Goal: Navigation & Orientation: Find specific page/section

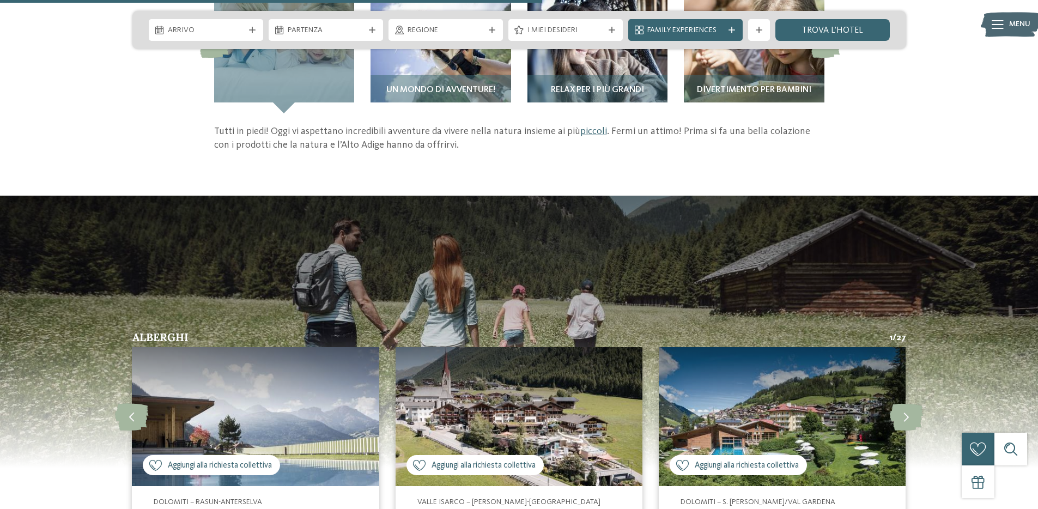
scroll to position [1876, 0]
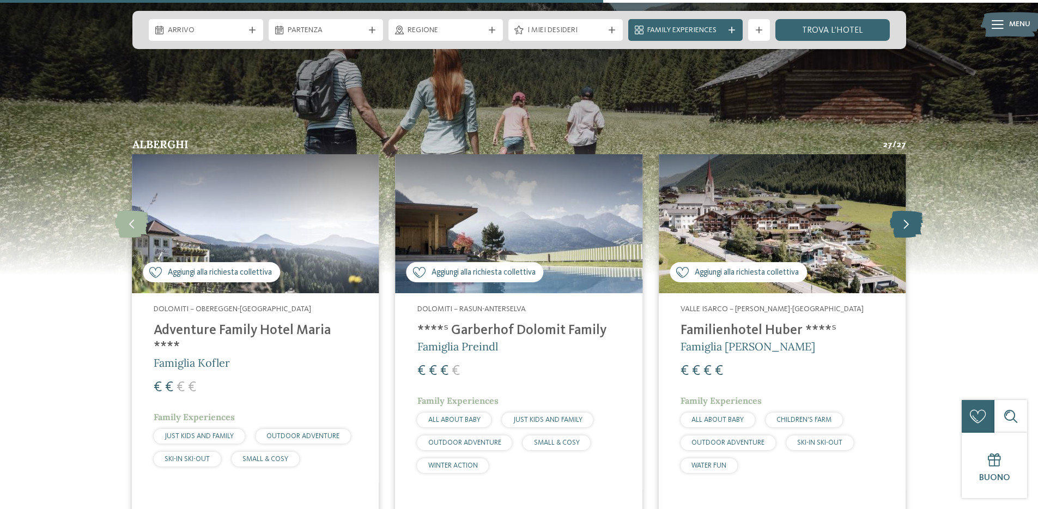
click at [914, 225] on icon at bounding box center [905, 223] width 33 height 27
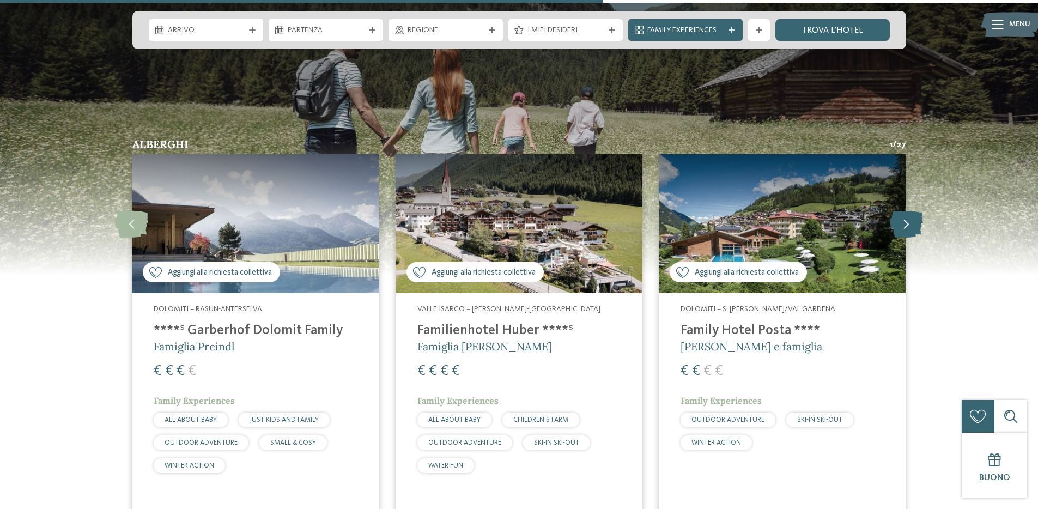
click at [914, 225] on icon at bounding box center [905, 223] width 33 height 27
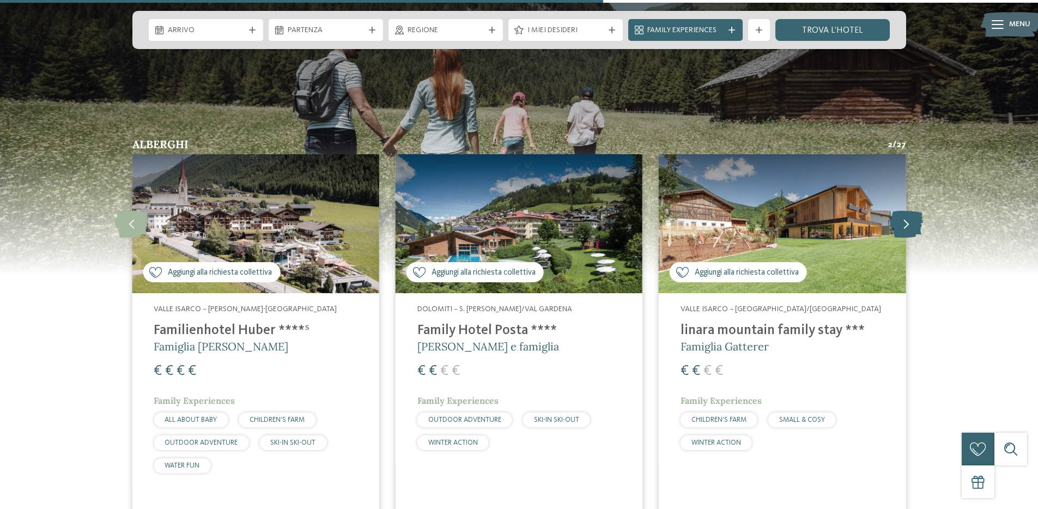
click at [914, 225] on icon at bounding box center [905, 223] width 33 height 27
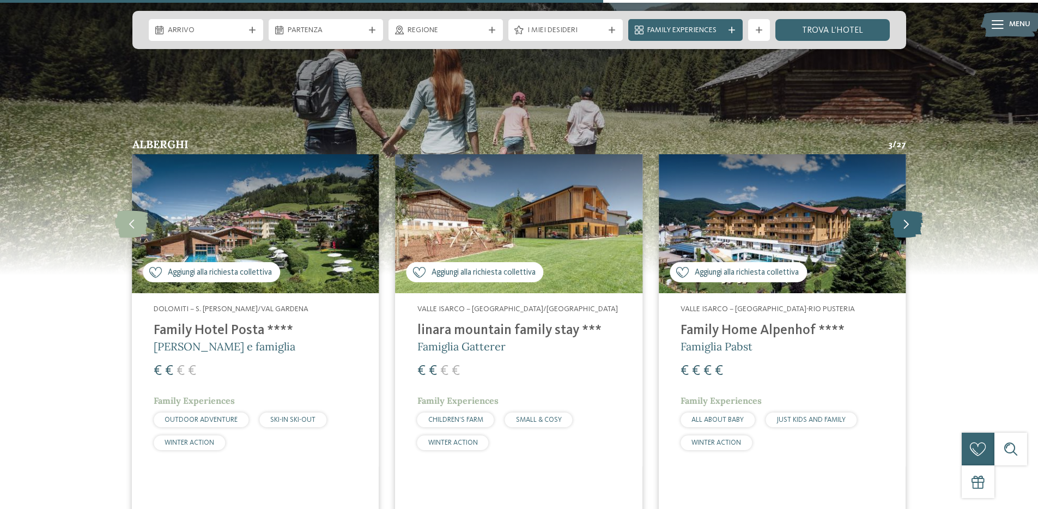
click at [914, 225] on icon at bounding box center [905, 223] width 33 height 27
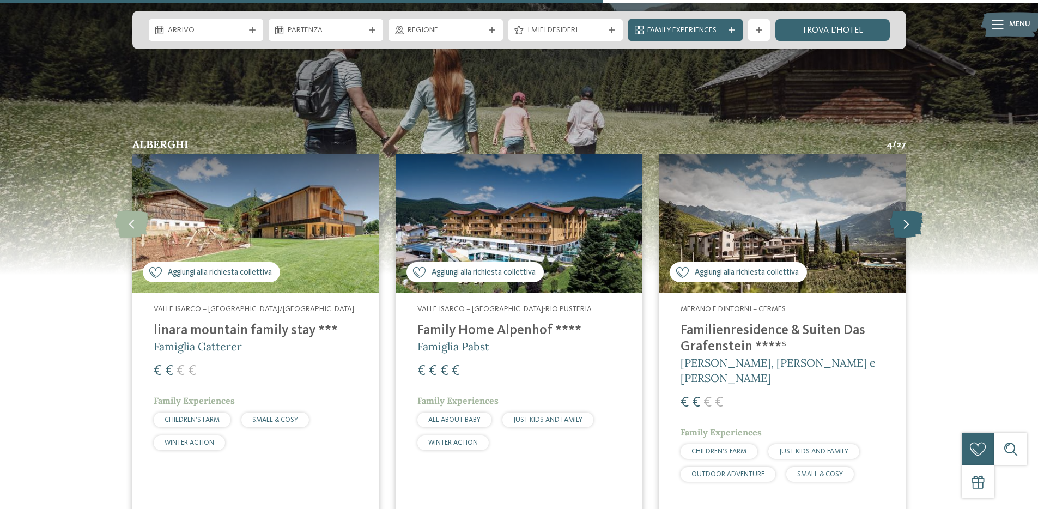
click at [914, 225] on icon at bounding box center [905, 223] width 33 height 27
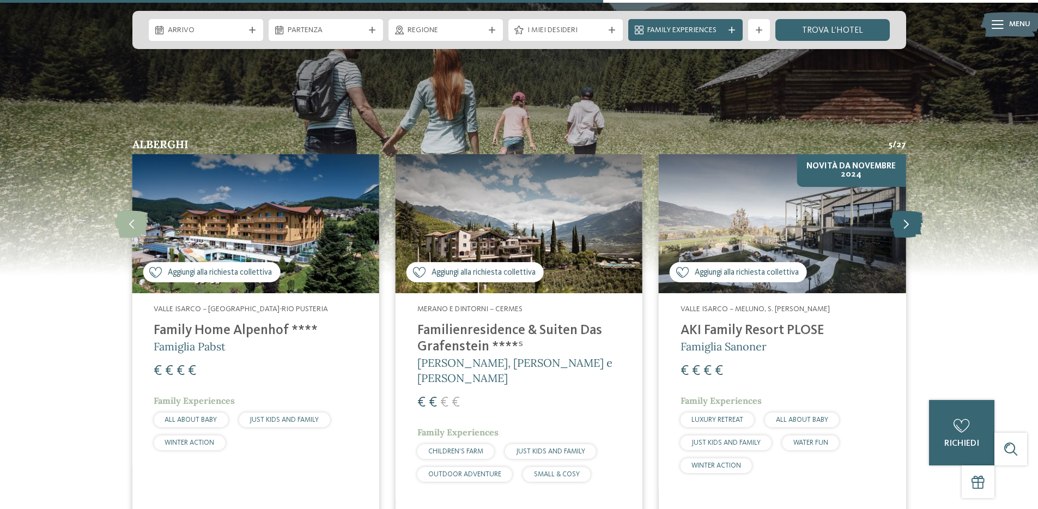
click at [914, 225] on icon at bounding box center [905, 223] width 33 height 27
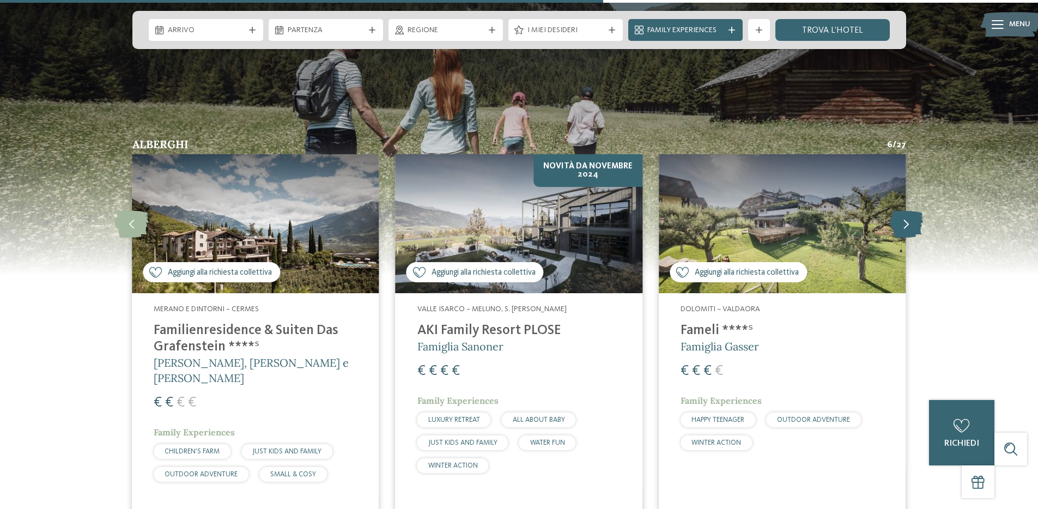
click at [914, 225] on icon at bounding box center [905, 223] width 33 height 27
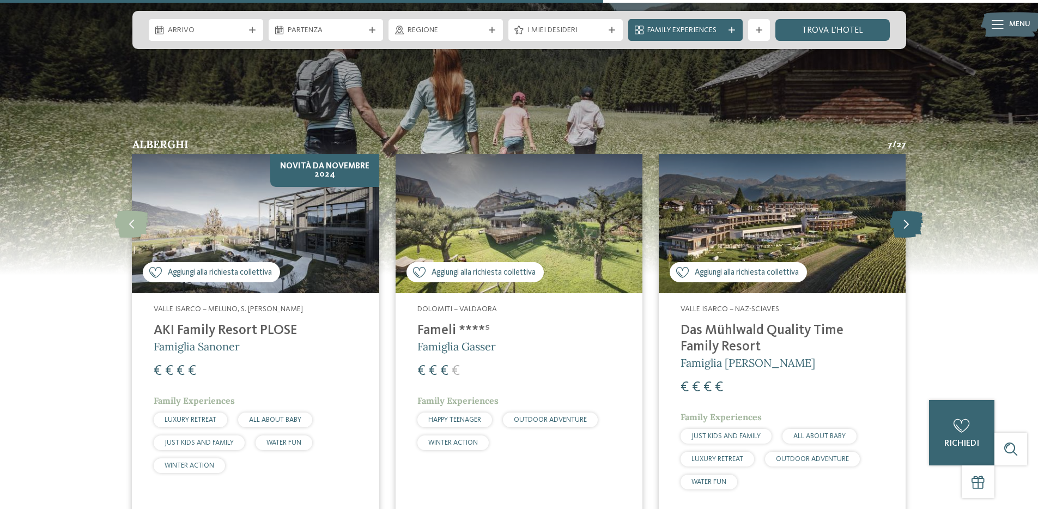
click at [914, 225] on icon at bounding box center [905, 223] width 33 height 27
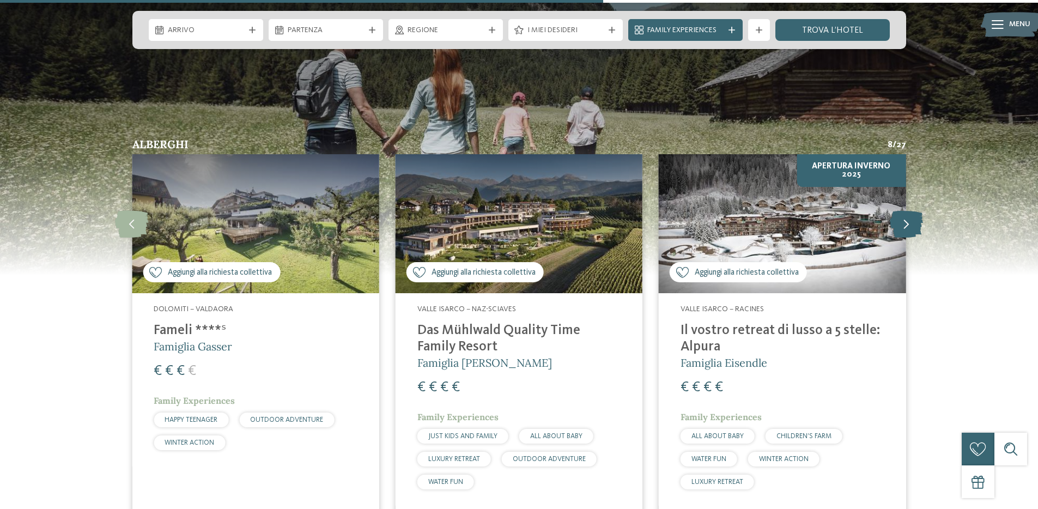
click at [914, 225] on icon at bounding box center [905, 223] width 33 height 27
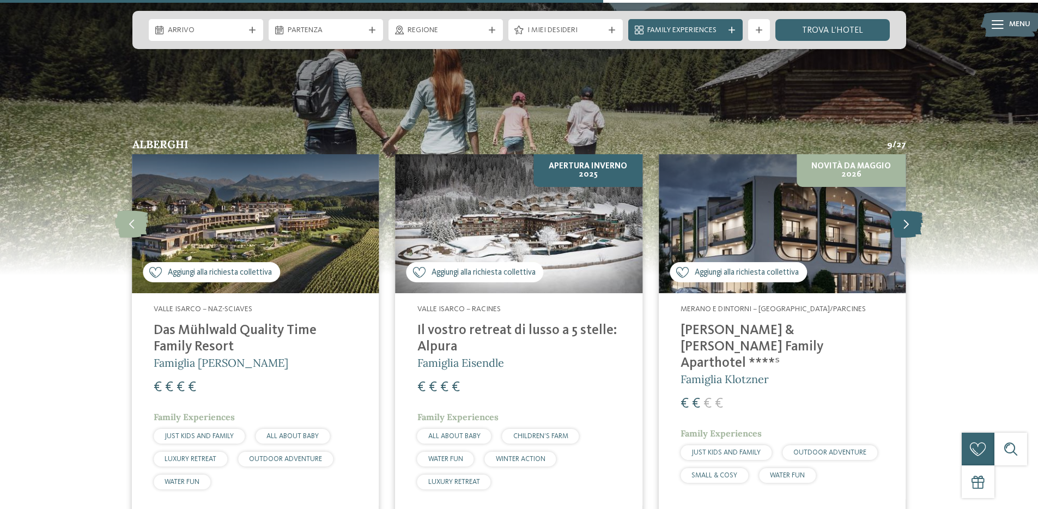
click at [914, 225] on icon at bounding box center [905, 223] width 33 height 27
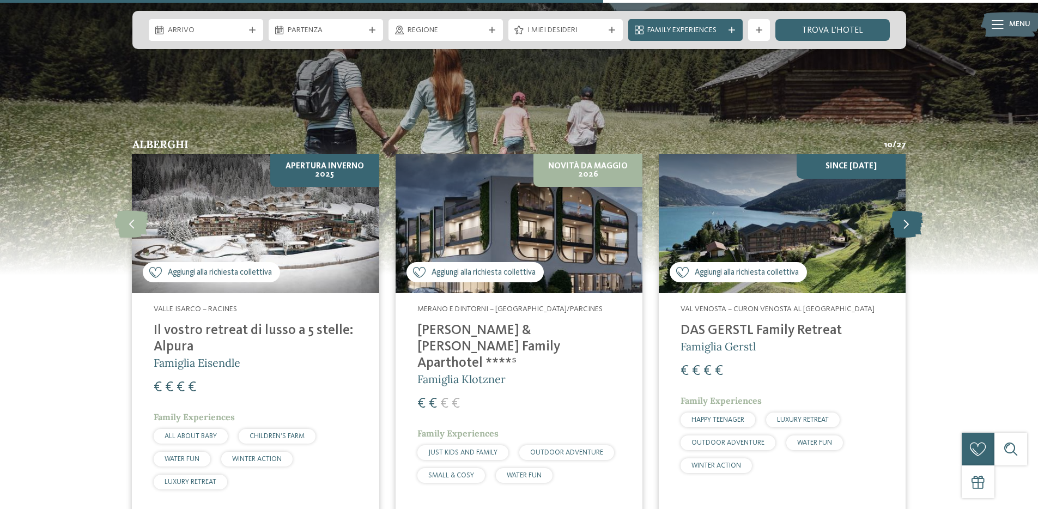
click at [914, 225] on icon at bounding box center [905, 223] width 33 height 27
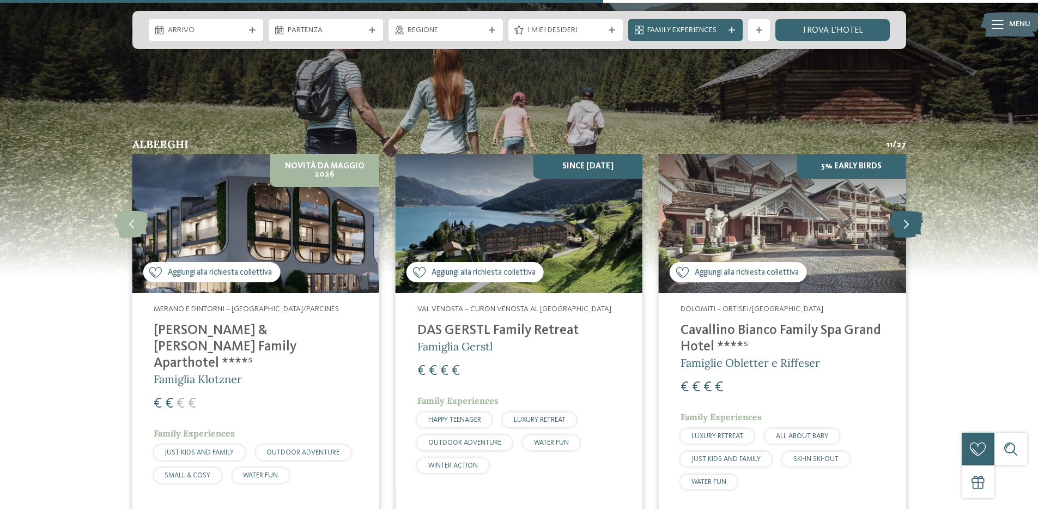
click at [914, 225] on icon at bounding box center [905, 223] width 33 height 27
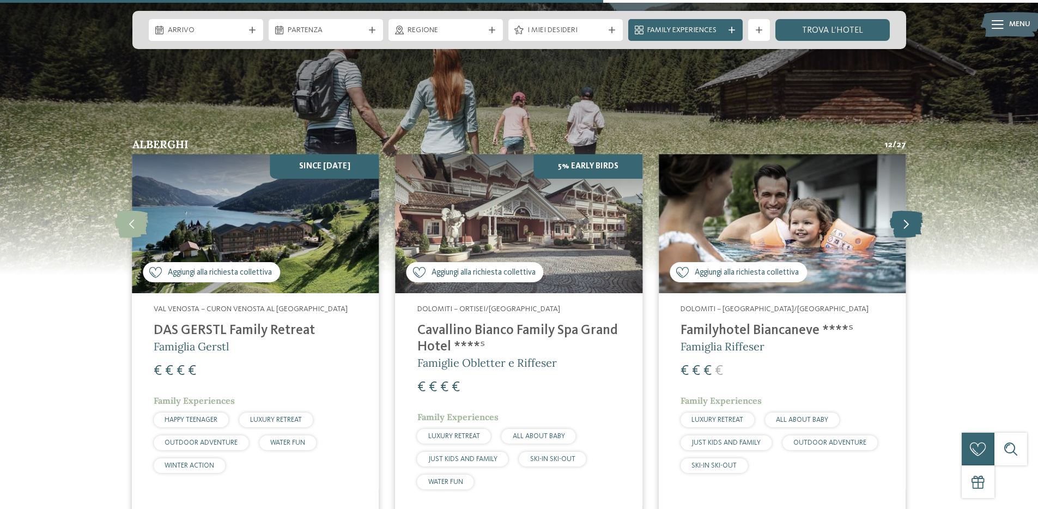
click at [915, 225] on icon at bounding box center [905, 223] width 33 height 27
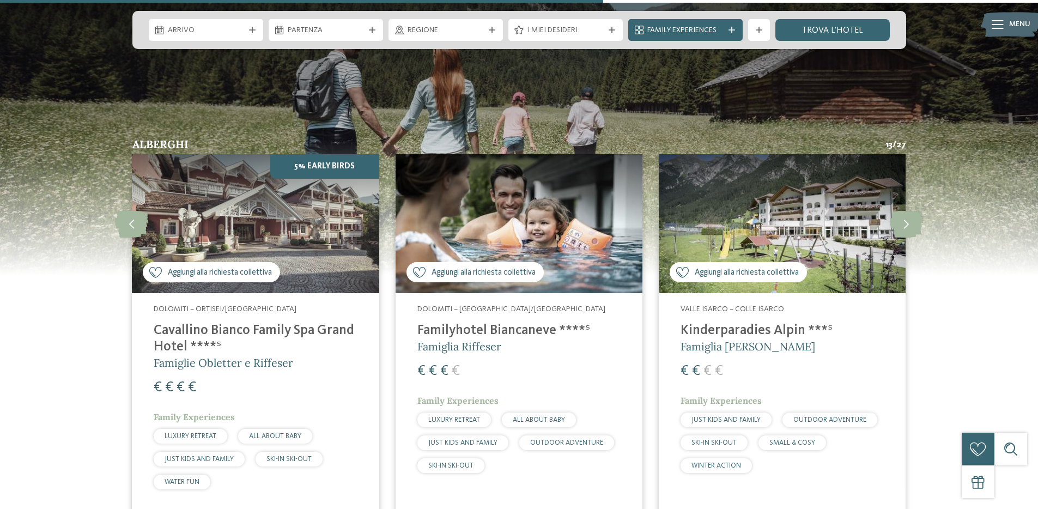
click at [785, 233] on img at bounding box center [781, 223] width 247 height 139
click at [785, 213] on img at bounding box center [781, 223] width 247 height 139
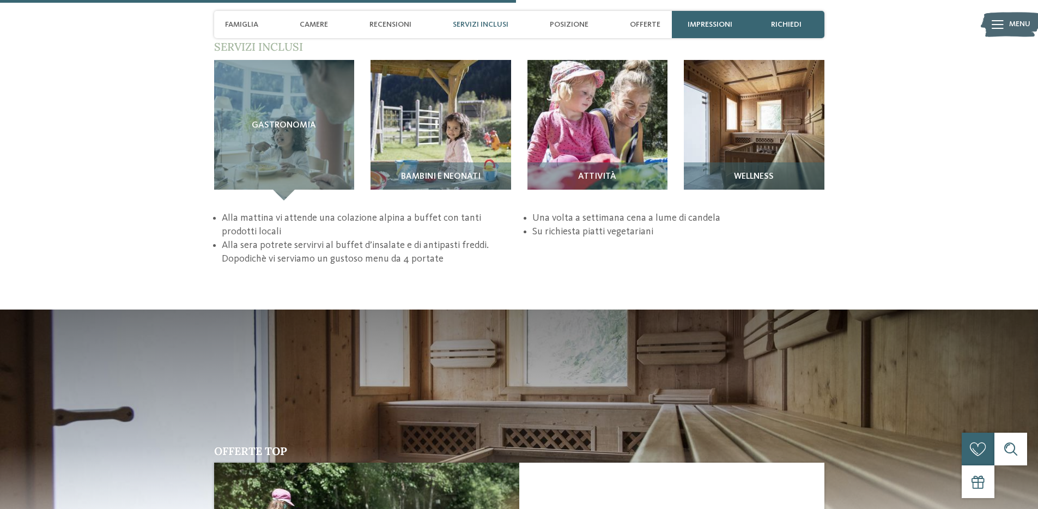
scroll to position [1634, 0]
